Goal: Task Accomplishment & Management: Manage account settings

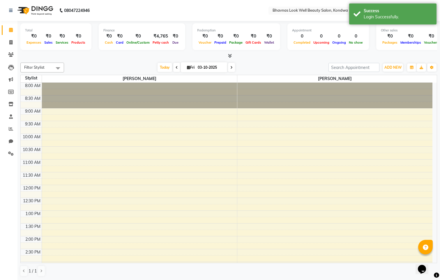
drag, startPoint x: 292, startPoint y: 20, endPoint x: 142, endPoint y: 8, distance: 149.9
click at [323, 191] on div "8:00 AM 8:30 AM 9:00 AM 9:30 AM 10:00 AM 10:30 AM 11:00 AM 11:30 AM 12:00 PM 12…" at bounding box center [227, 249] width 412 height 333
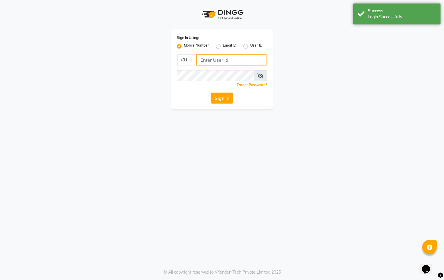
type input "9422348584"
click at [216, 98] on button "Sign In" at bounding box center [222, 98] width 22 height 11
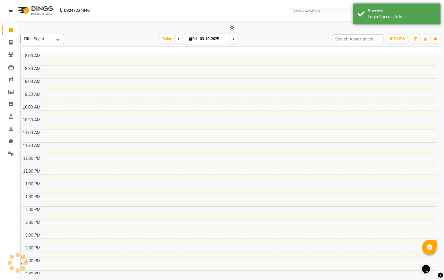
select select "en"
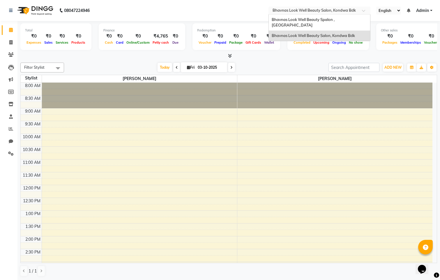
click at [327, 13] on input "text" at bounding box center [313, 11] width 84 height 6
click at [328, 33] on span "Bhavnas Look Well Beauty Salon, Kondwa Bdk" at bounding box center [313, 35] width 83 height 5
